Goal: Task Accomplishment & Management: Manage account settings

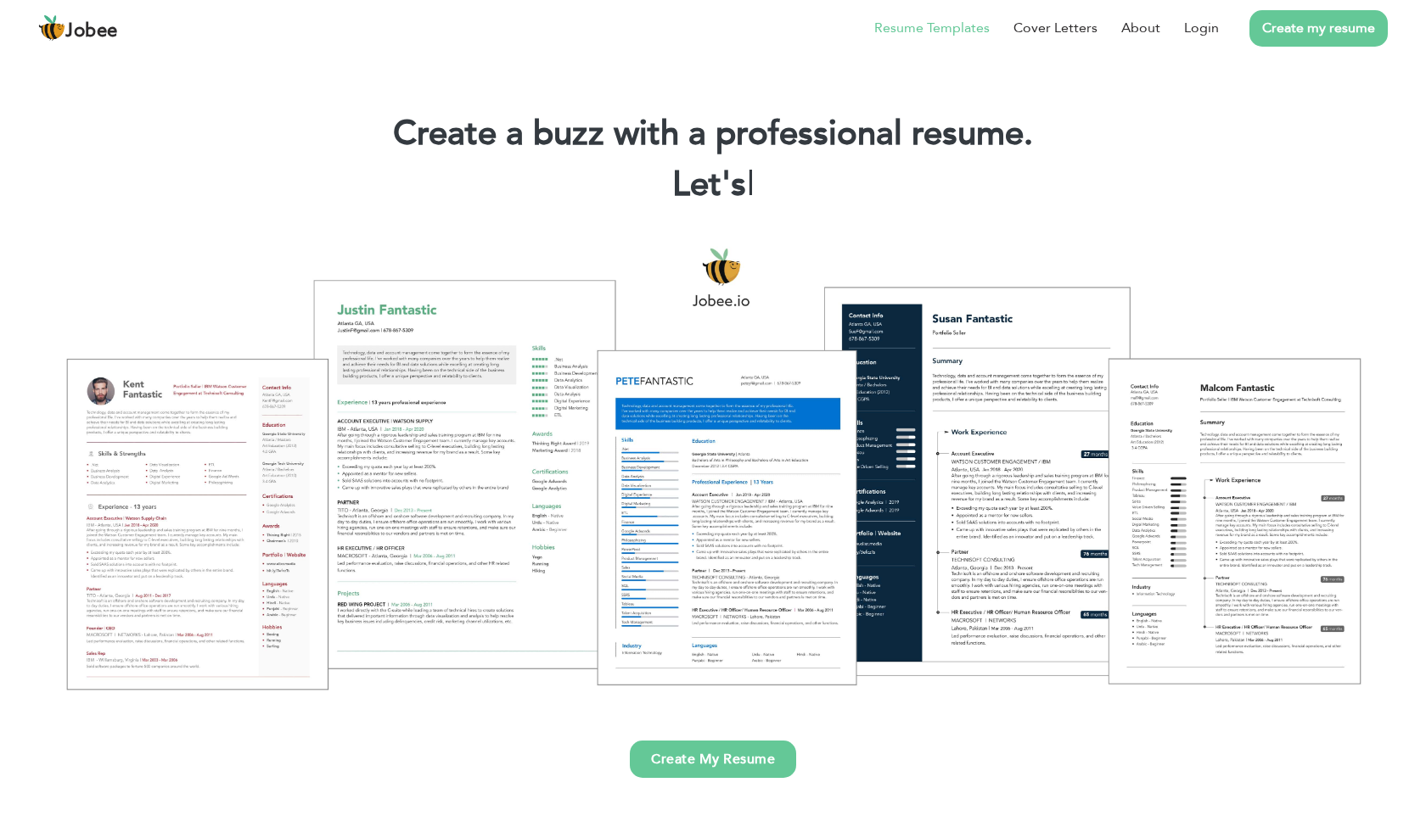
click at [974, 34] on link "Resume Templates" at bounding box center [931, 28] width 115 height 20
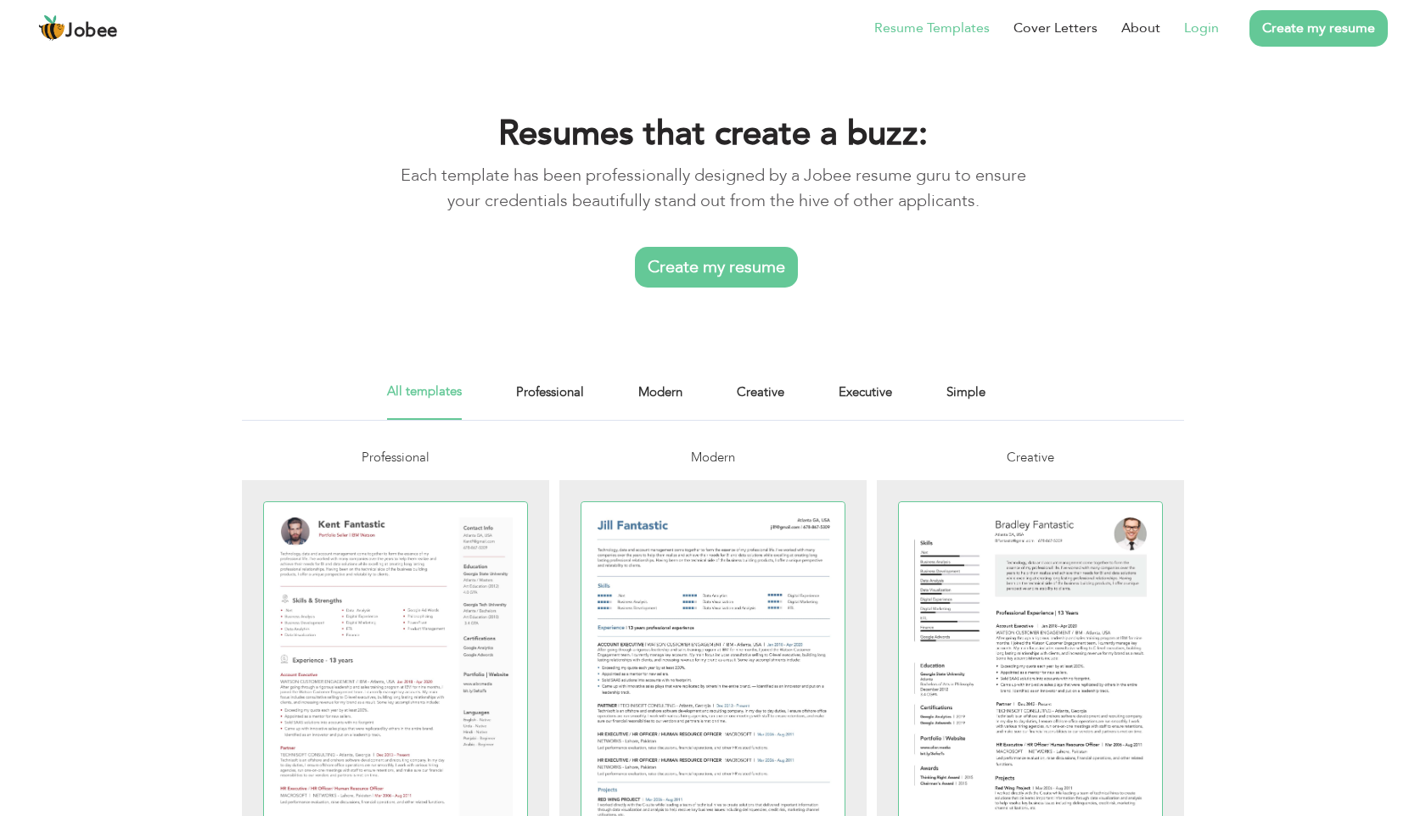
click at [1212, 26] on link "Login" at bounding box center [1201, 28] width 35 height 20
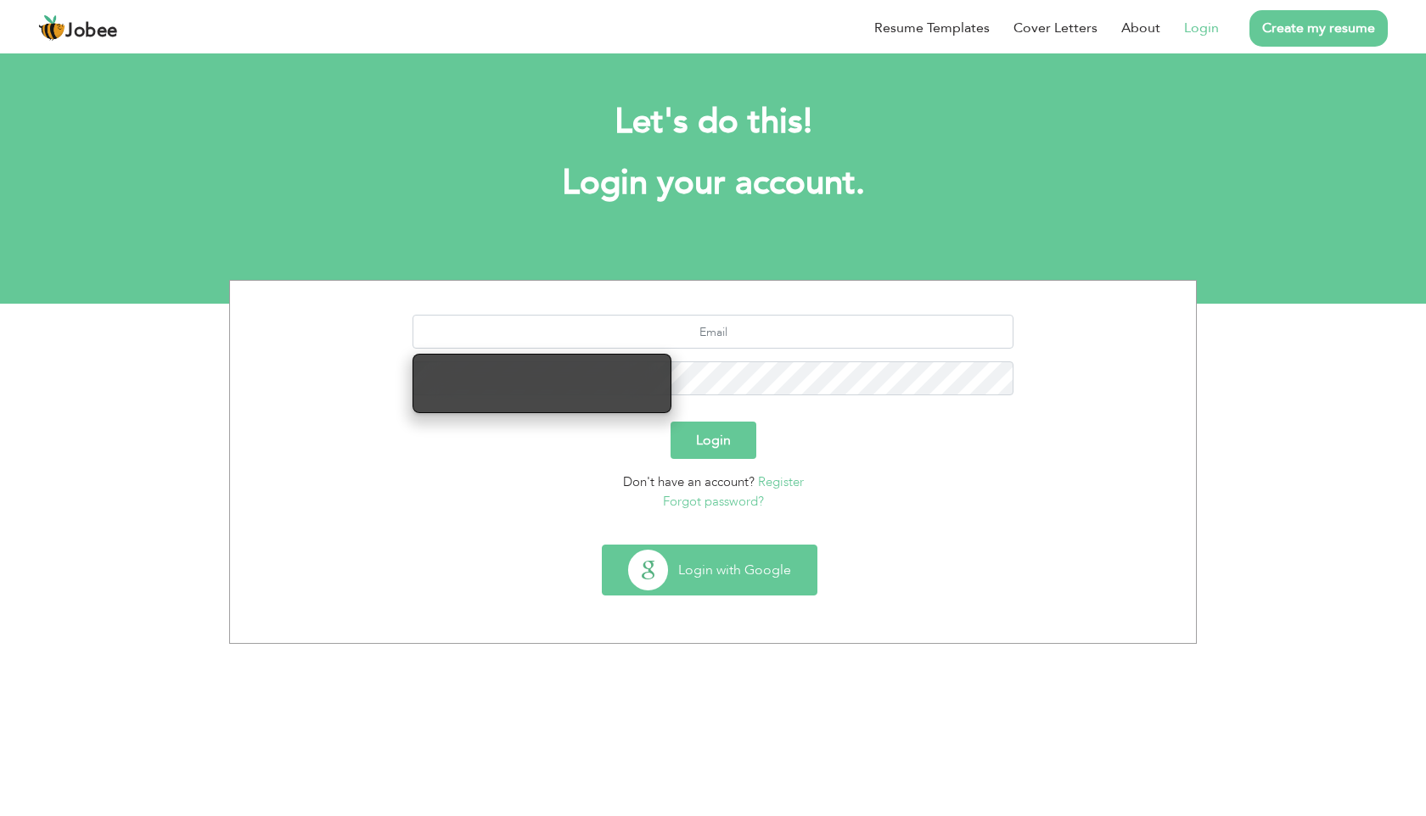
click at [702, 580] on button "Login with Google" at bounding box center [709, 570] width 214 height 49
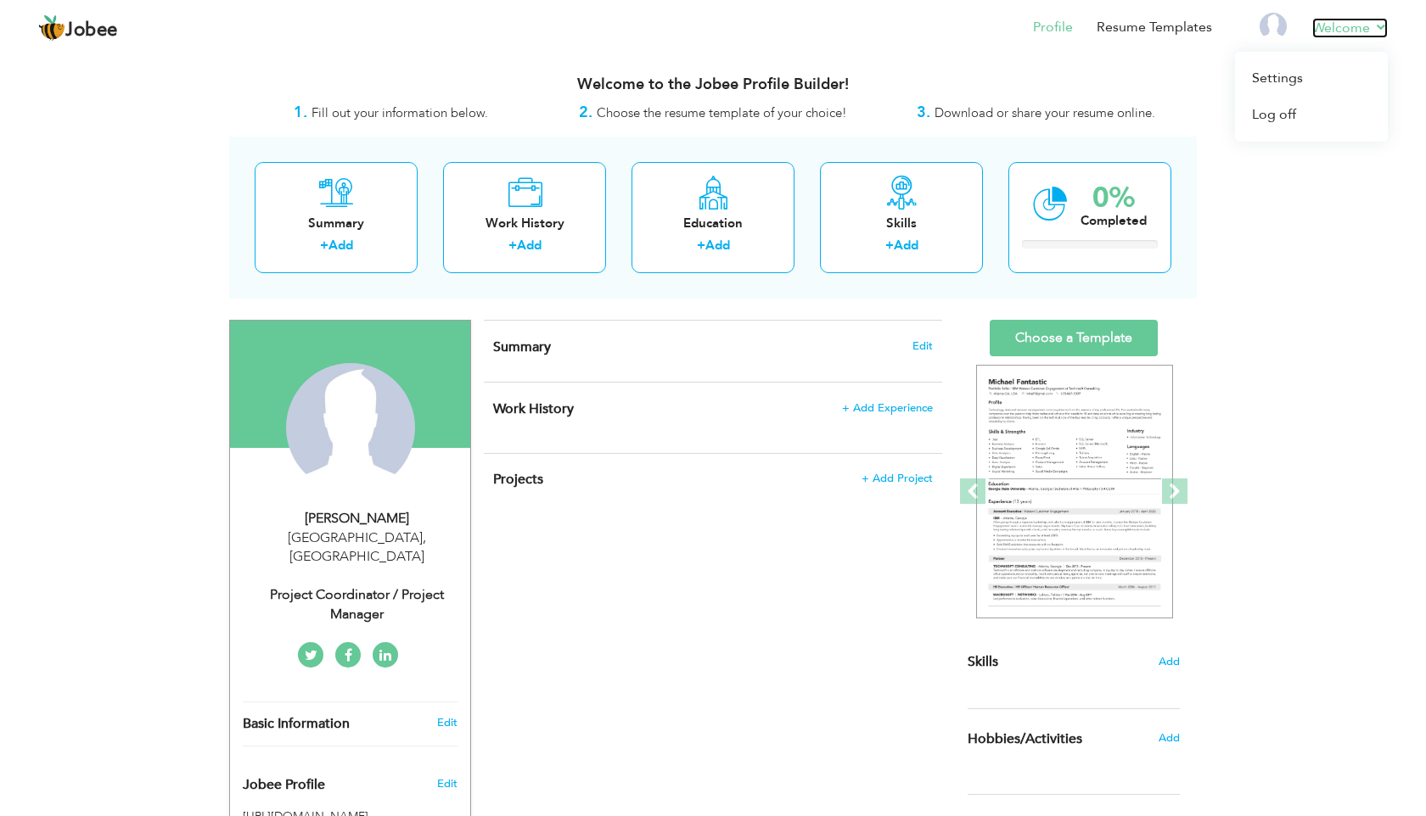
click at [1370, 30] on link "Welcome" at bounding box center [1350, 28] width 76 height 20
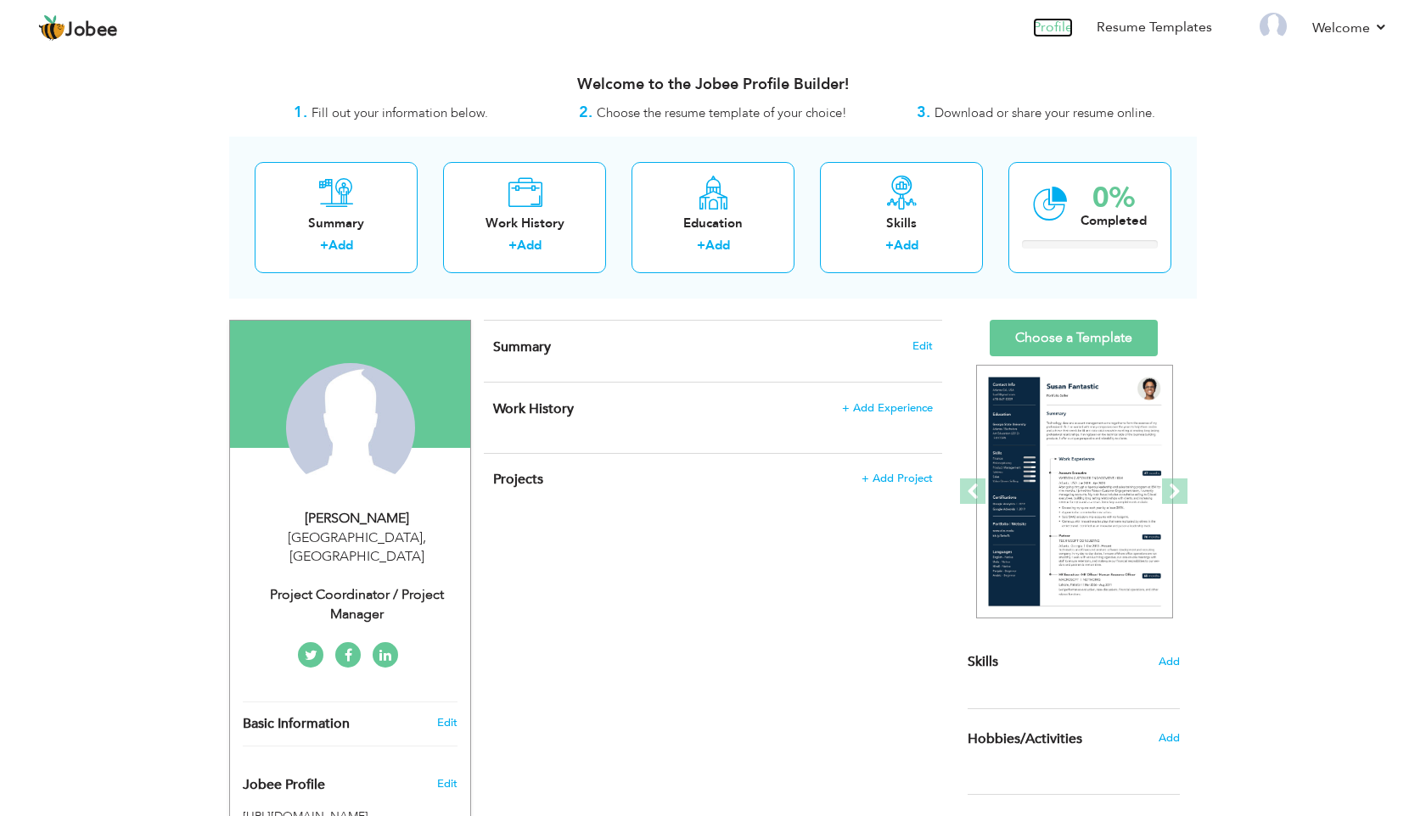
click at [1063, 29] on link "Profile" at bounding box center [1053, 28] width 40 height 20
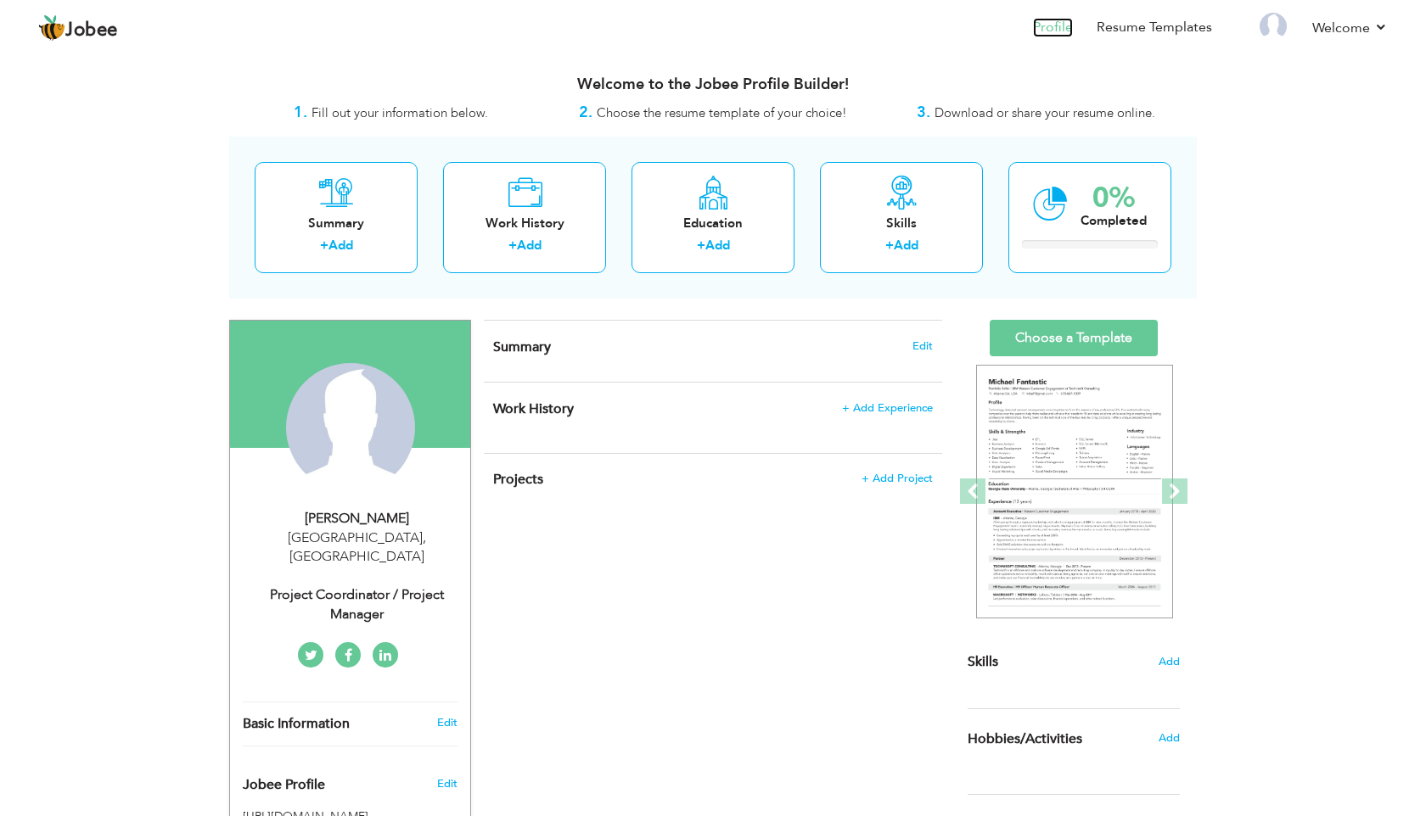
click at [1073, 25] on link "Profile" at bounding box center [1053, 28] width 40 height 20
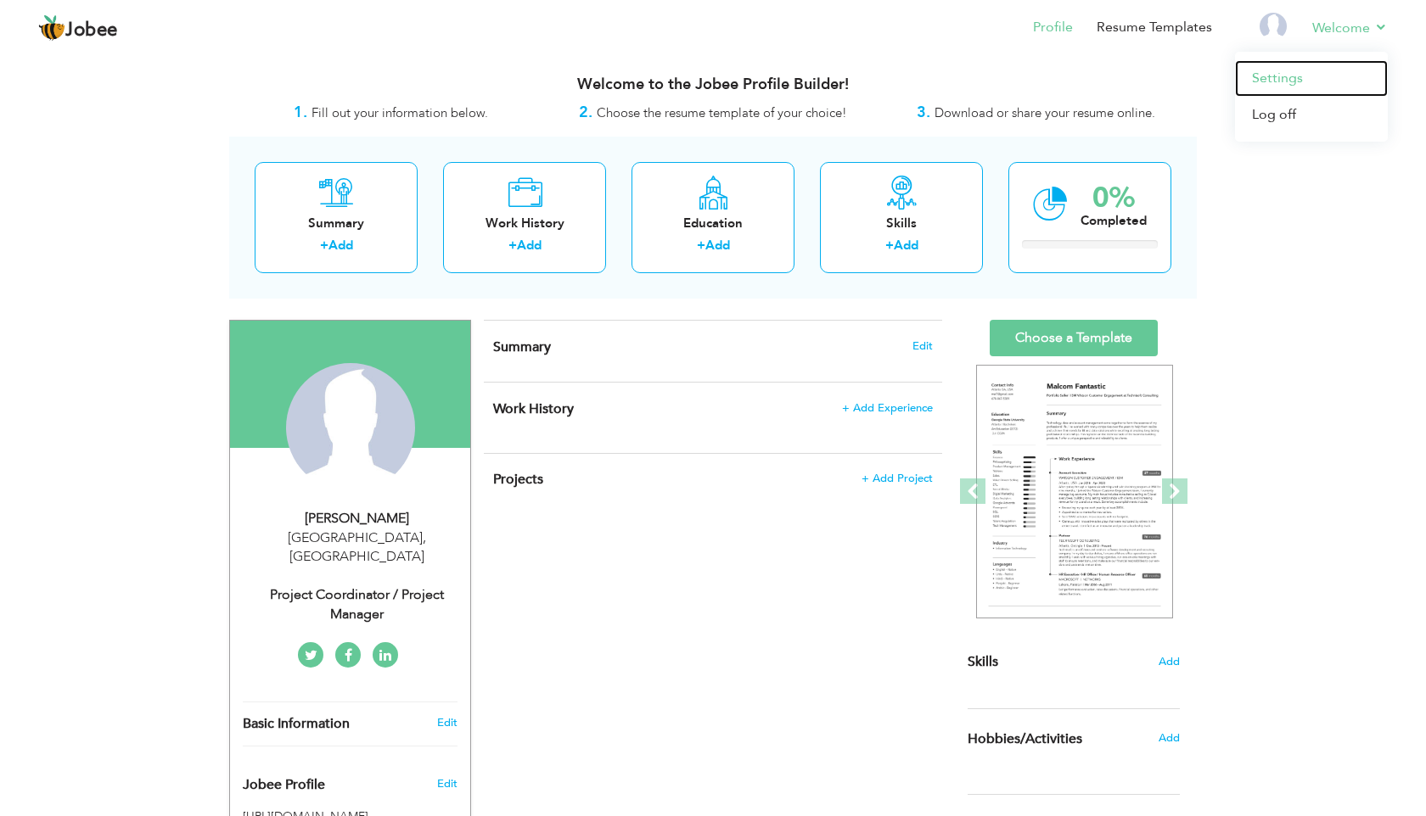
click at [1293, 79] on link "Settings" at bounding box center [1311, 78] width 153 height 36
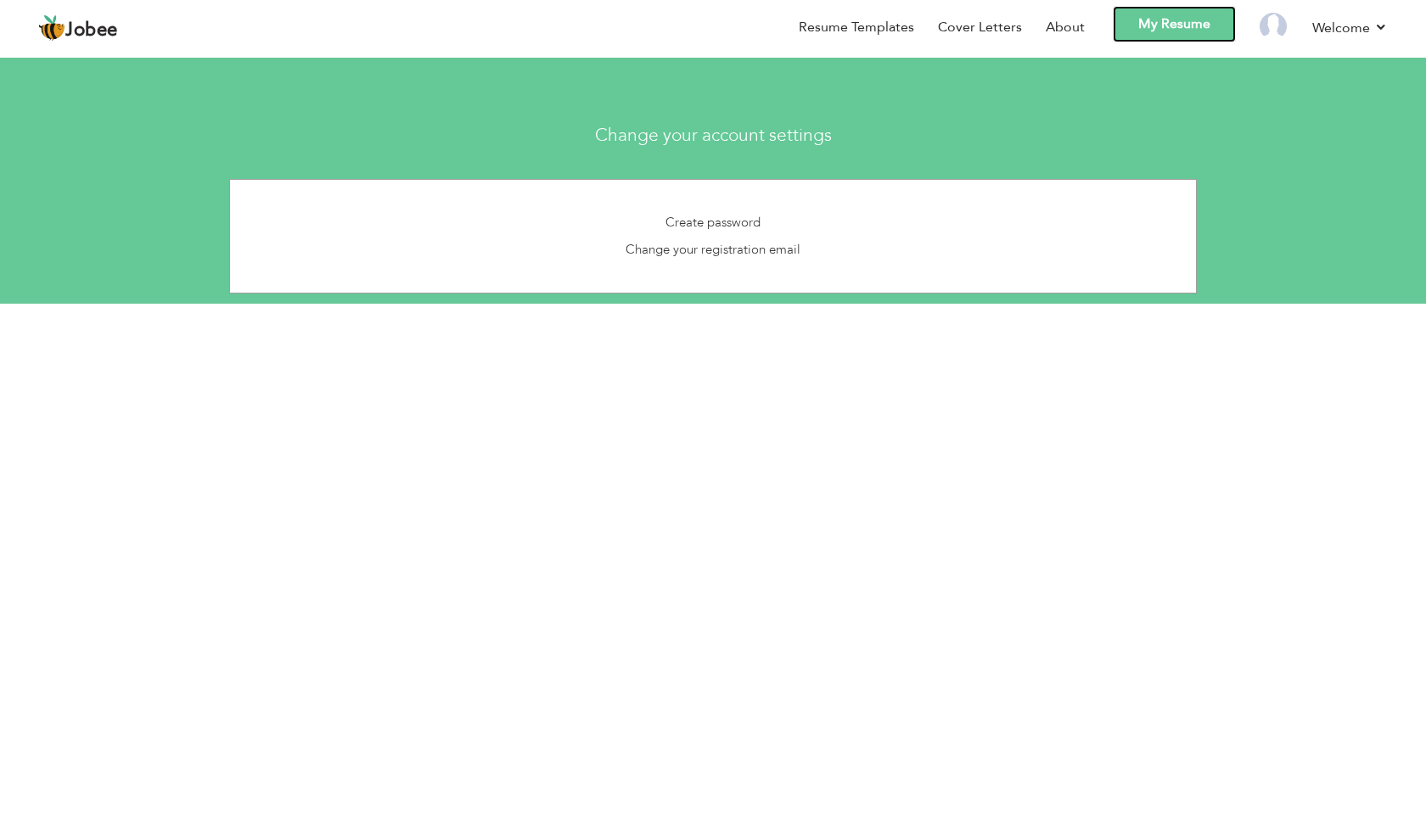
click at [1186, 25] on link "My Resume" at bounding box center [1173, 24] width 123 height 36
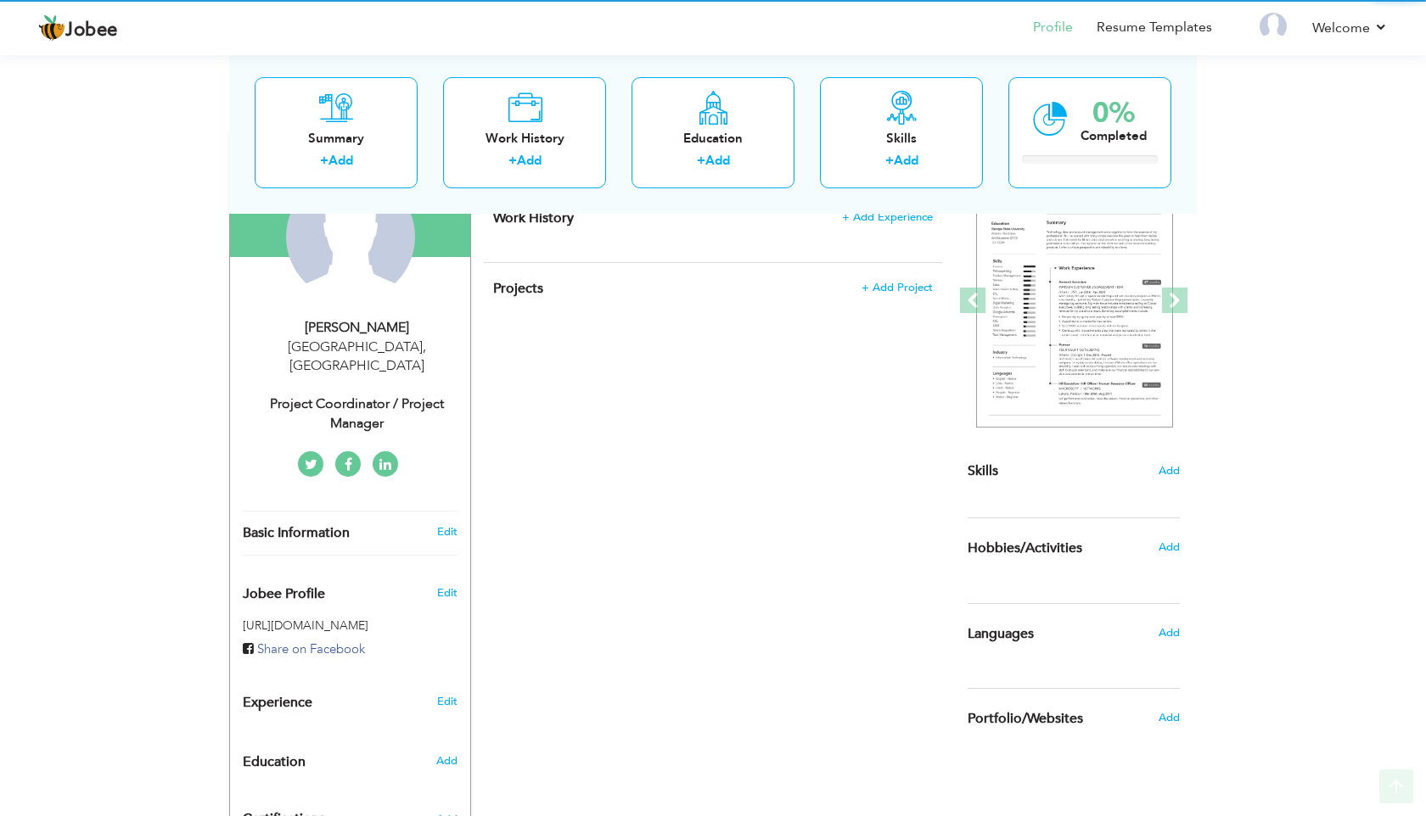
scroll to position [363, 0]
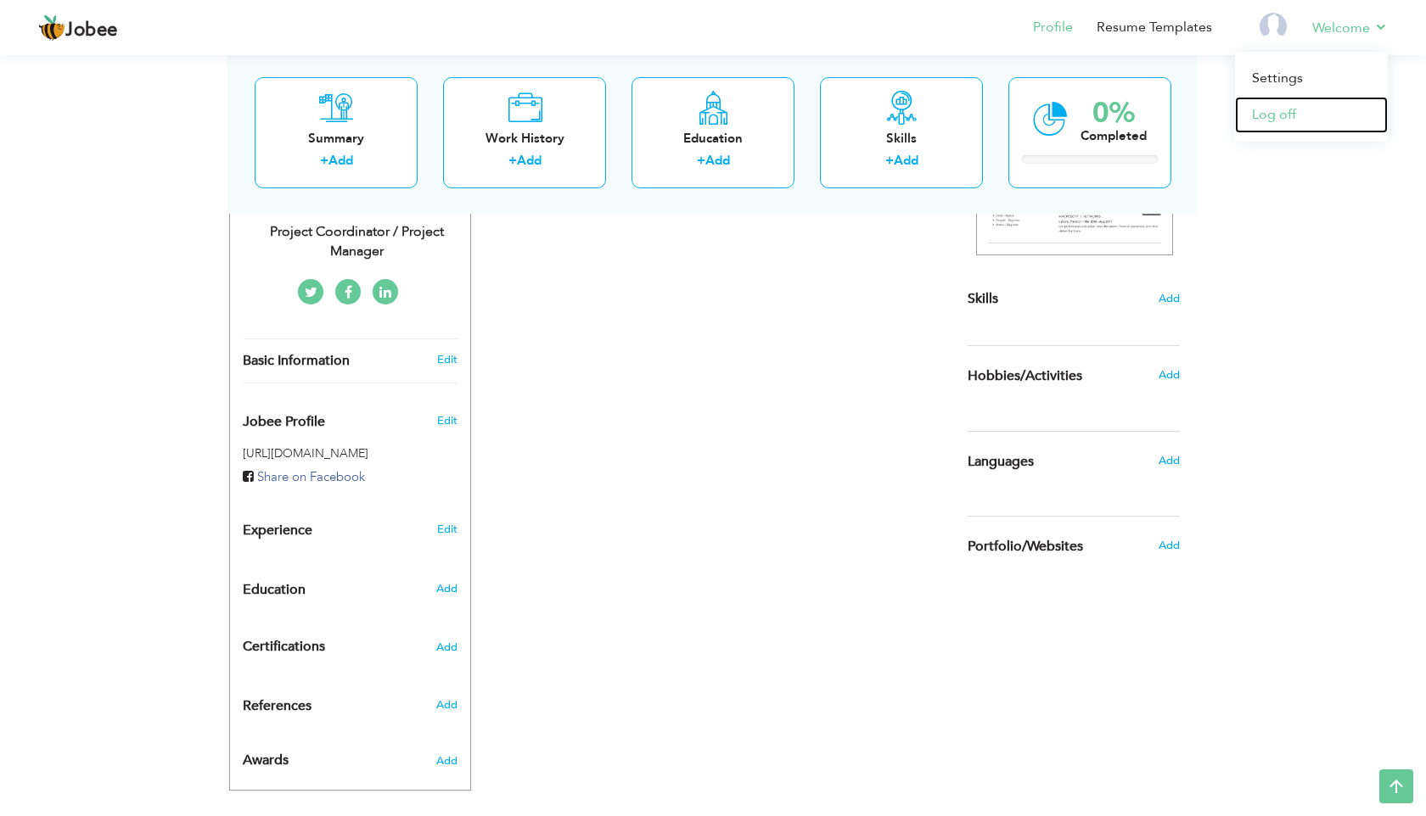
click at [1262, 121] on link "Log off" at bounding box center [1311, 115] width 153 height 36
